Goal: Navigation & Orientation: Find specific page/section

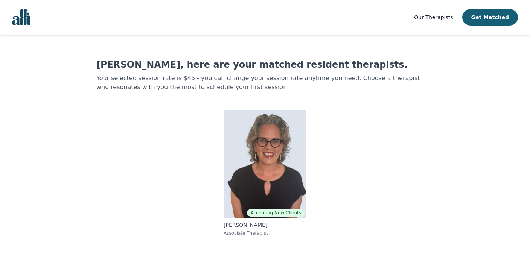
scroll to position [1, 0]
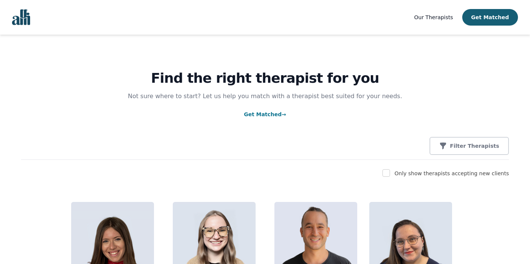
scroll to position [2377, 0]
